Goal: Check status: Check status

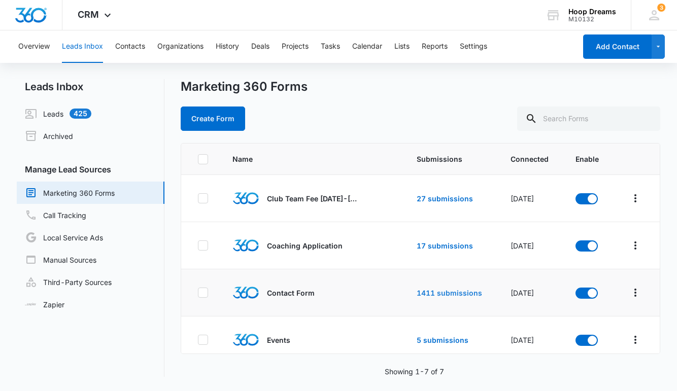
click at [439, 295] on link "1411 submissions" at bounding box center [448, 293] width 65 height 9
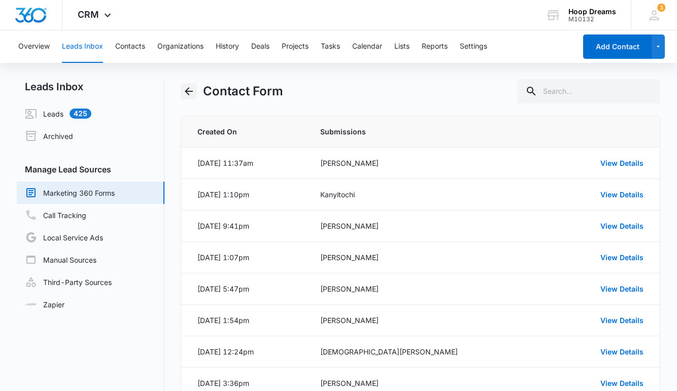
click at [189, 88] on icon "Back" at bounding box center [189, 91] width 8 height 8
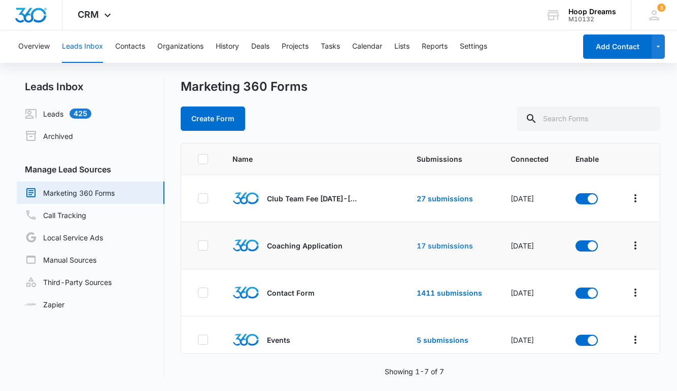
click at [452, 248] on link "17 submissions" at bounding box center [444, 245] width 56 height 9
